Goal: Task Accomplishment & Management: Manage account settings

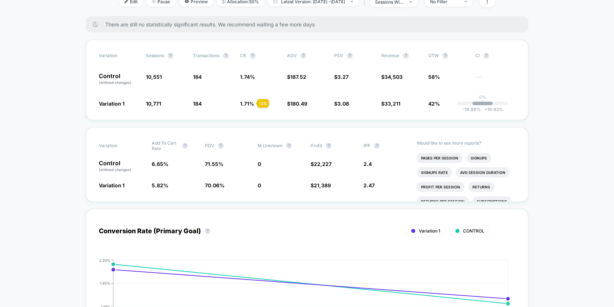
scroll to position [45, 0]
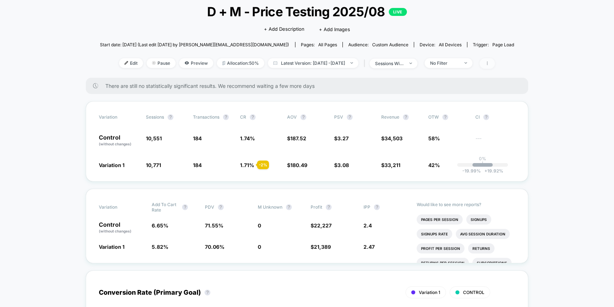
click at [490, 63] on icon at bounding box center [487, 63] width 4 height 4
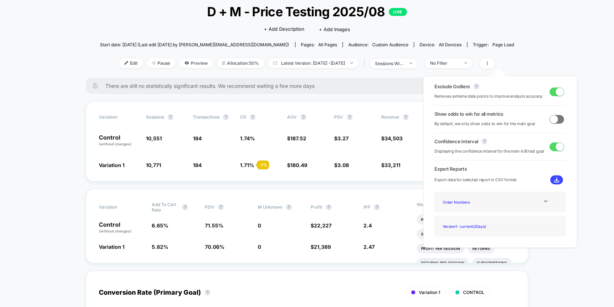
click at [550, 92] on span at bounding box center [557, 92] width 14 height 9
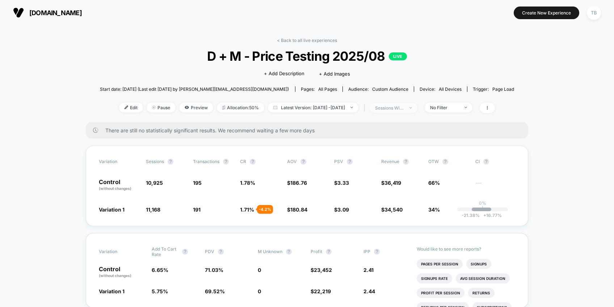
click at [412, 107] on img at bounding box center [411, 107] width 3 height 1
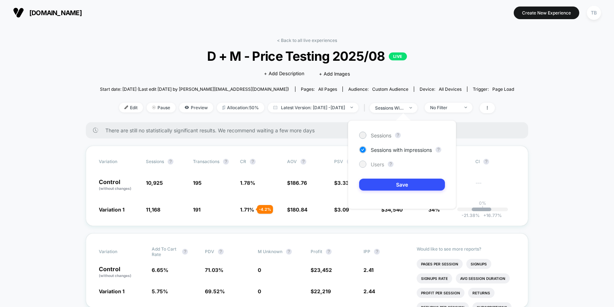
click at [373, 166] on span "Users" at bounding box center [377, 164] width 13 height 6
click at [395, 182] on button "Save" at bounding box center [402, 185] width 86 height 12
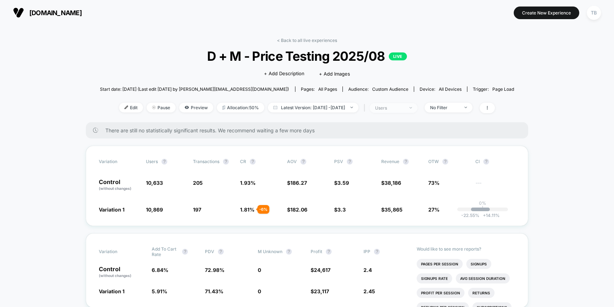
click at [412, 108] on img at bounding box center [411, 107] width 3 height 1
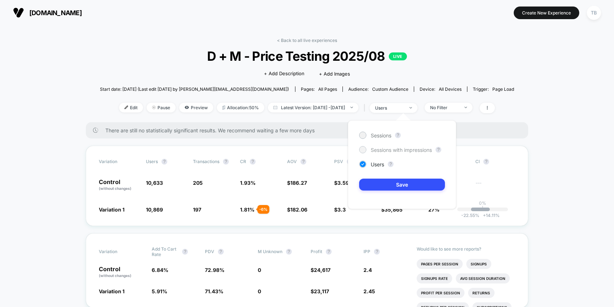
click at [388, 147] on span "Sessions with impressions" at bounding box center [401, 150] width 61 height 6
click at [401, 184] on button "Save" at bounding box center [402, 185] width 86 height 12
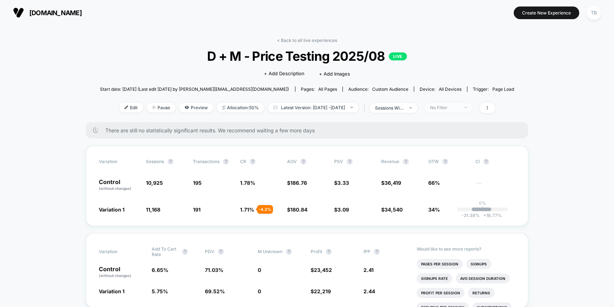
click at [465, 108] on div at bounding box center [461, 108] width 5 height 0
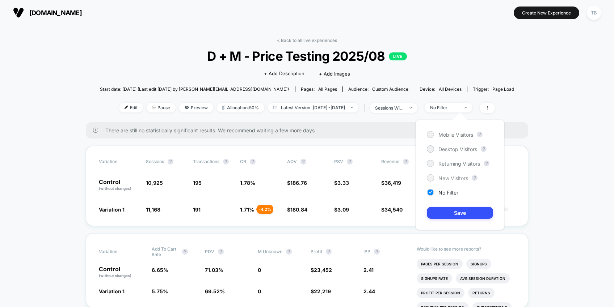
click at [459, 177] on span "New Visitors" at bounding box center [454, 178] width 30 height 6
click at [470, 214] on button "Save" at bounding box center [460, 213] width 66 height 12
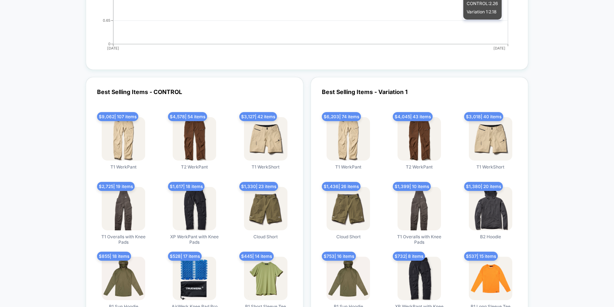
scroll to position [1385, 0]
